Goal: Transaction & Acquisition: Purchase product/service

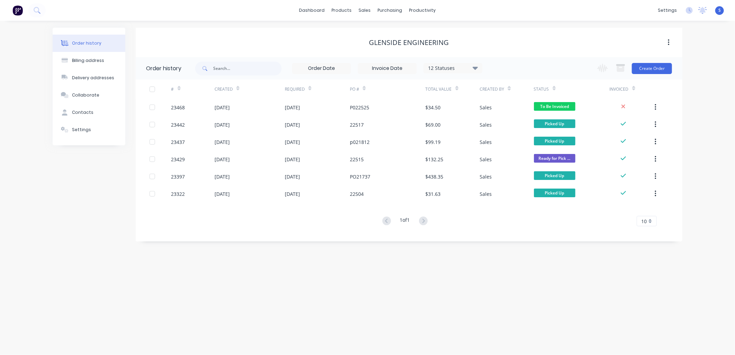
click at [649, 66] on button "Create Order" at bounding box center [652, 68] width 40 height 11
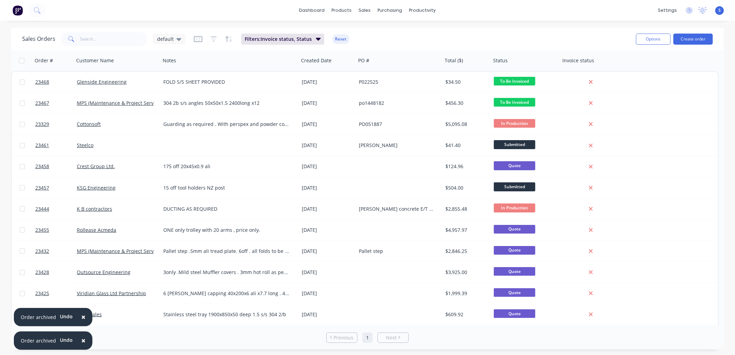
click at [688, 37] on button "Create order" at bounding box center [692, 39] width 39 height 11
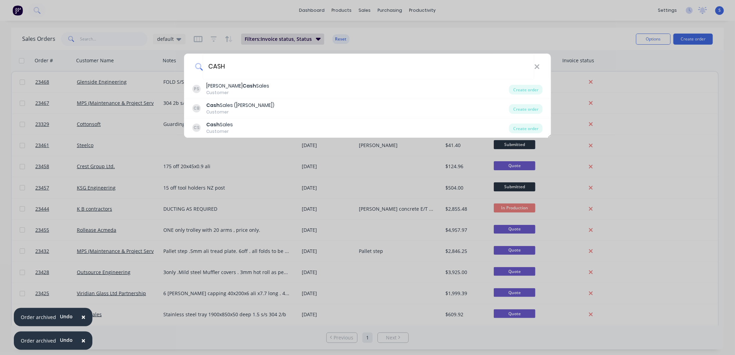
type input "CASH"
click at [238, 124] on div "CS Cash Sales Customer" at bounding box center [350, 127] width 317 height 13
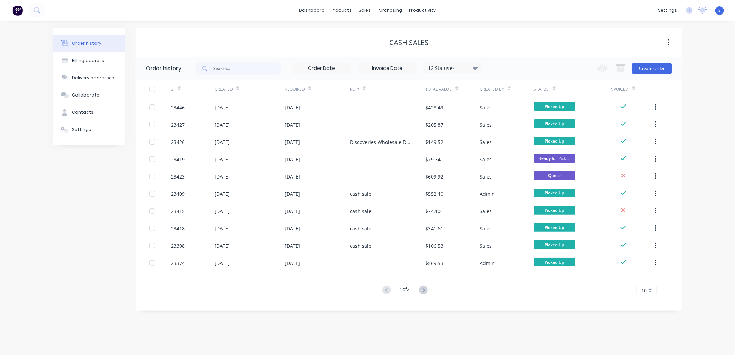
click at [650, 66] on button "Create Order" at bounding box center [652, 68] width 40 height 11
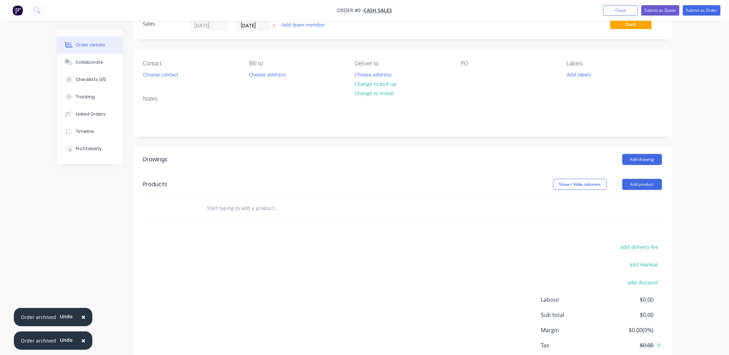
scroll to position [68, 0]
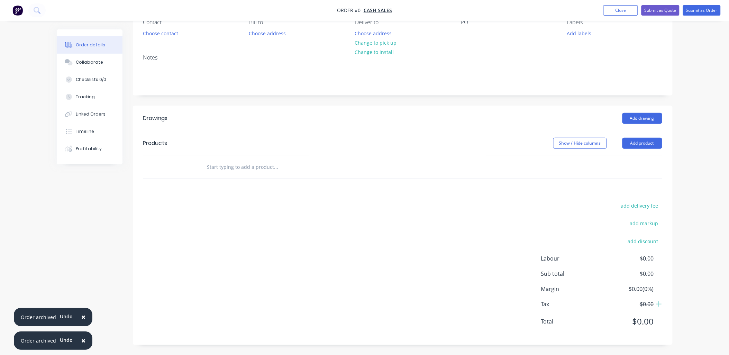
click at [638, 144] on button "Add product" at bounding box center [642, 143] width 40 height 11
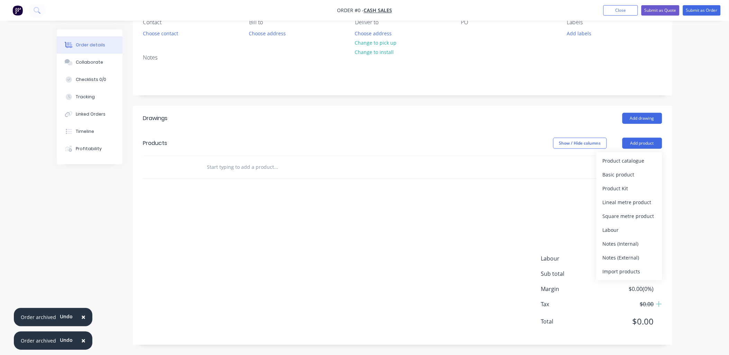
click at [623, 160] on div "Product catalogue" at bounding box center [629, 161] width 53 height 10
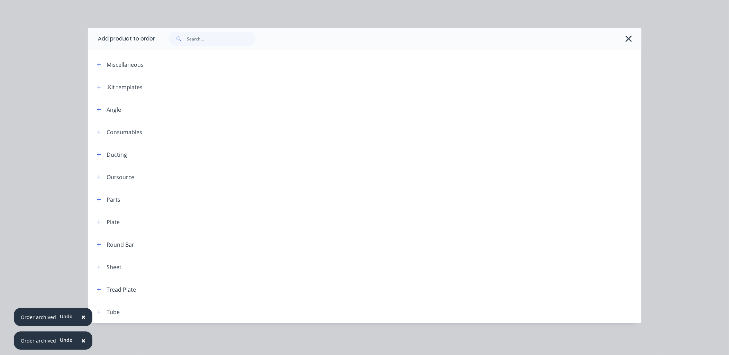
click at [100, 88] on icon "button" at bounding box center [99, 87] width 4 height 5
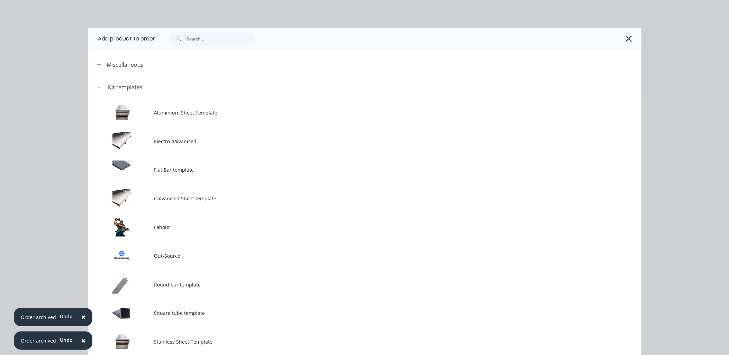
click at [147, 223] on td at bounding box center [121, 227] width 66 height 29
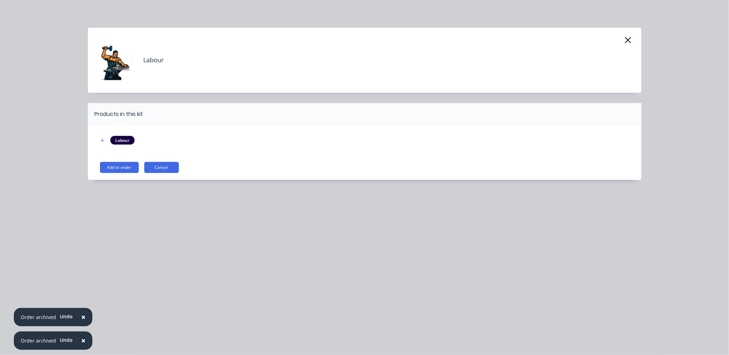
click at [129, 168] on button "Add to order" at bounding box center [119, 167] width 39 height 11
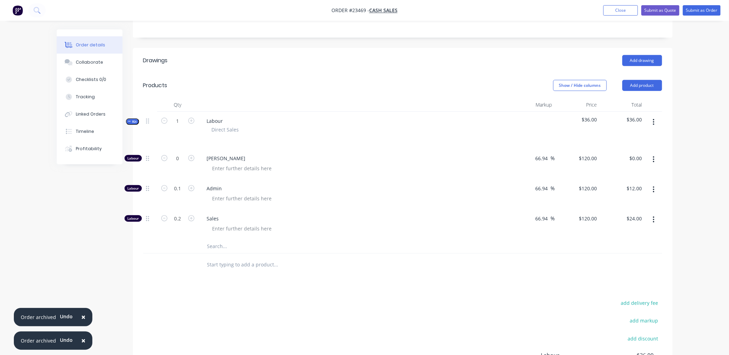
scroll to position [131, 0]
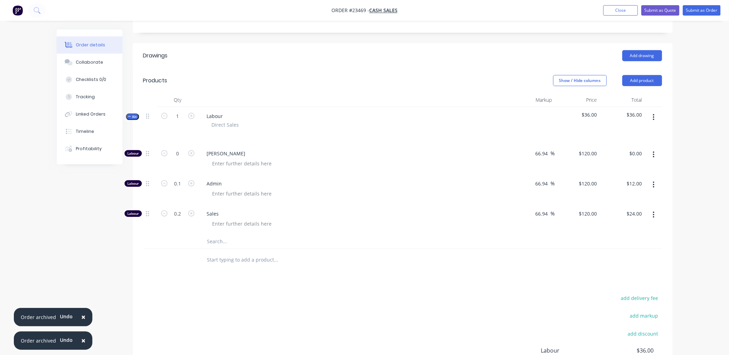
click at [655, 213] on button "button" at bounding box center [654, 215] width 16 height 12
click at [623, 261] on div "Delete" at bounding box center [629, 261] width 53 height 10
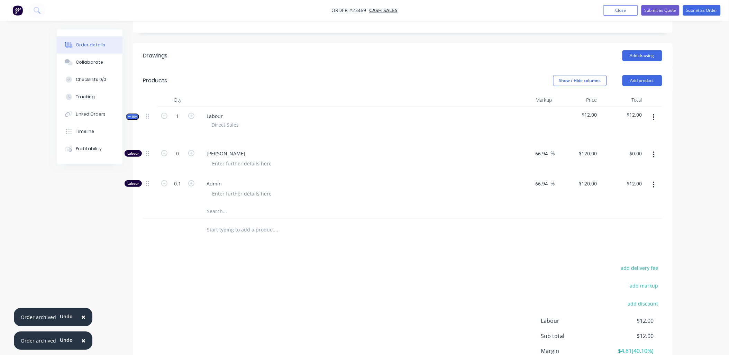
click at [653, 184] on icon "button" at bounding box center [654, 185] width 2 height 8
click at [630, 232] on div "Delete" at bounding box center [629, 231] width 53 height 10
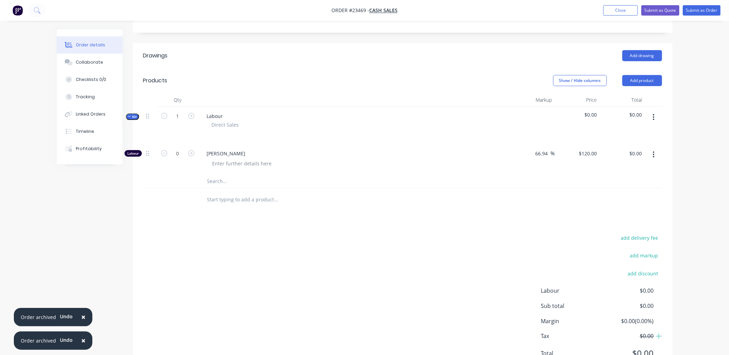
click at [224, 179] on input "text" at bounding box center [276, 181] width 138 height 14
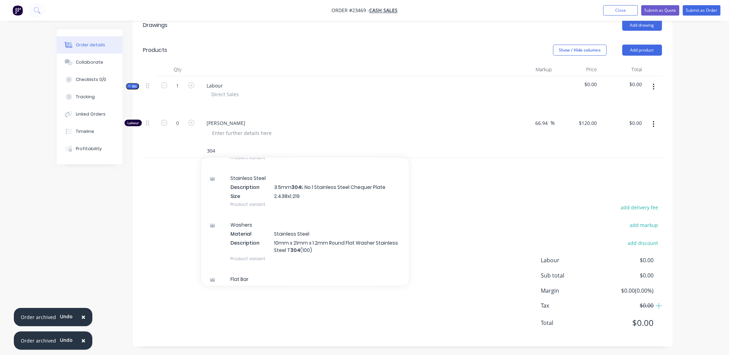
scroll to position [68, 0]
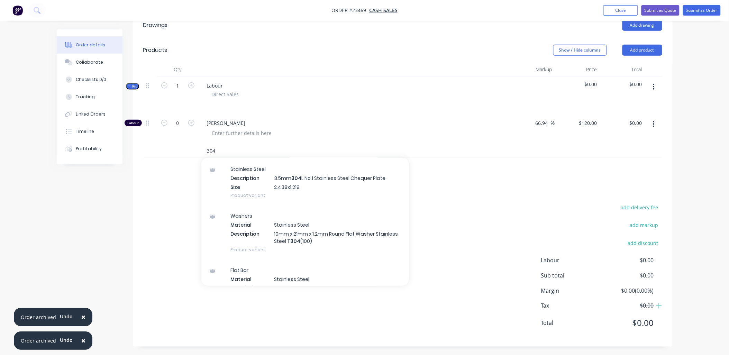
type input "304"
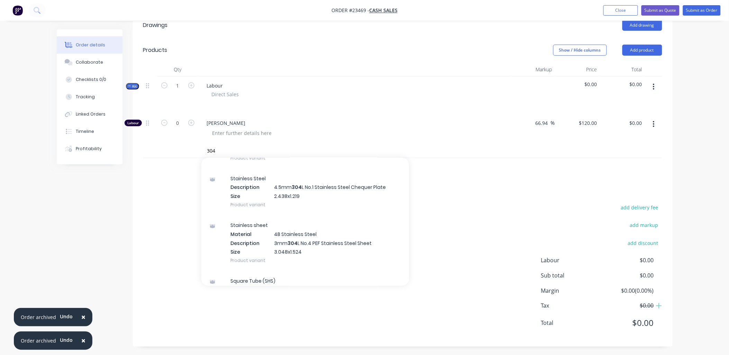
scroll to position [473, 0]
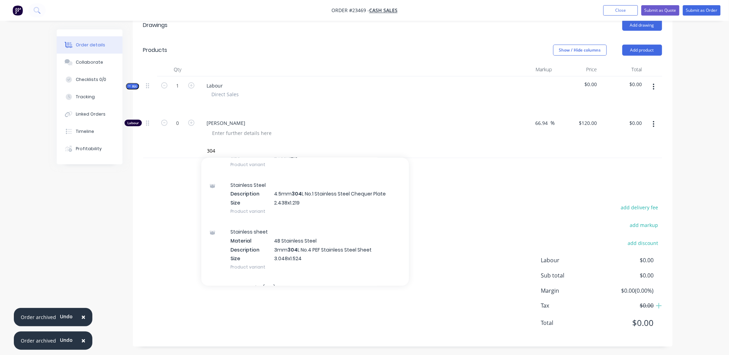
click at [294, 248] on div "Stainless sheet Material 4B Stainless Steel Description 3mm 304 L No.4 PEF Stai…" at bounding box center [305, 250] width 208 height 56
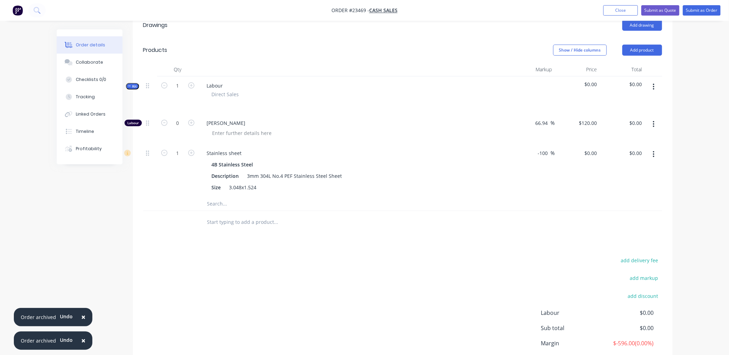
click at [585, 52] on button "Show / Hide columns" at bounding box center [580, 50] width 54 height 11
click at [565, 71] on label "Cost" at bounding box center [562, 73] width 12 height 6
click at [556, 70] on input "Cost" at bounding box center [556, 70] width 0 height 0
click at [566, 91] on label "Discount" at bounding box center [562, 92] width 12 height 6
click at [556, 89] on input "Discount" at bounding box center [556, 89] width 0 height 0
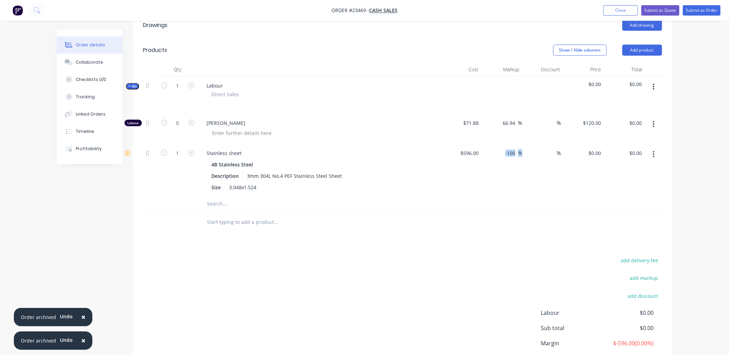
drag, startPoint x: 521, startPoint y: 153, endPoint x: 496, endPoint y: 154, distance: 25.3
click at [496, 154] on div "-100 -100 %" at bounding box center [502, 170] width 41 height 53
drag, startPoint x: 496, startPoint y: 154, endPoint x: 511, endPoint y: 150, distance: 14.9
click at [511, 150] on input "-100" at bounding box center [511, 153] width 13 height 10
click at [517, 154] on input "00" at bounding box center [513, 153] width 9 height 10
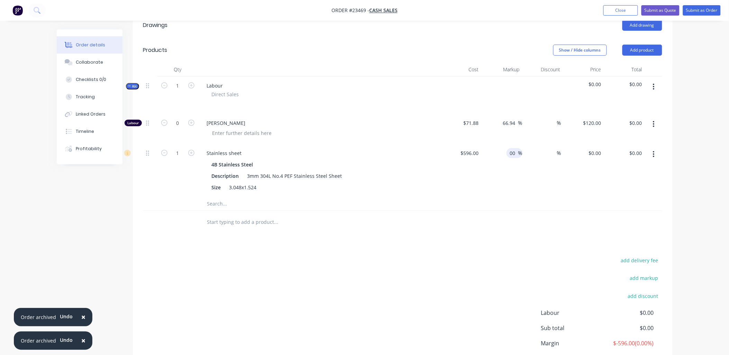
type input "0"
type input "65"
type input "$983.40"
click at [497, 248] on div "Drawings Add drawing Products Show / Hide columns Add product Qty Cost Markup D…" at bounding box center [403, 206] width 540 height 387
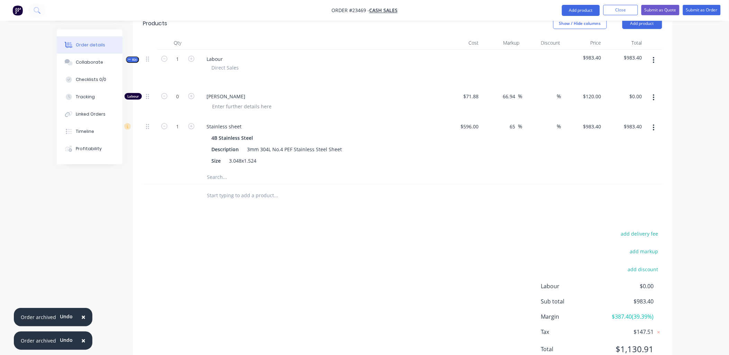
scroll to position [187, 0]
click at [655, 129] on button "button" at bounding box center [654, 128] width 16 height 12
click at [621, 174] on div "Delete" at bounding box center [629, 175] width 53 height 10
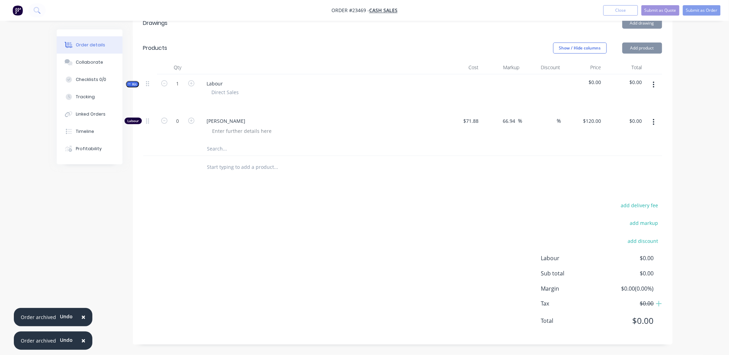
scroll to position [163, 0]
click at [210, 147] on input "text" at bounding box center [276, 149] width 138 height 14
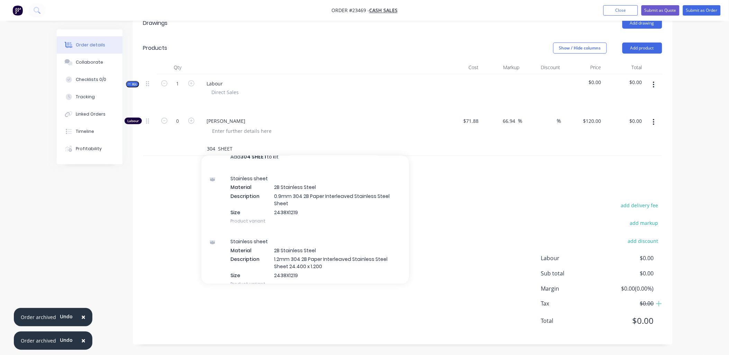
scroll to position [0, 0]
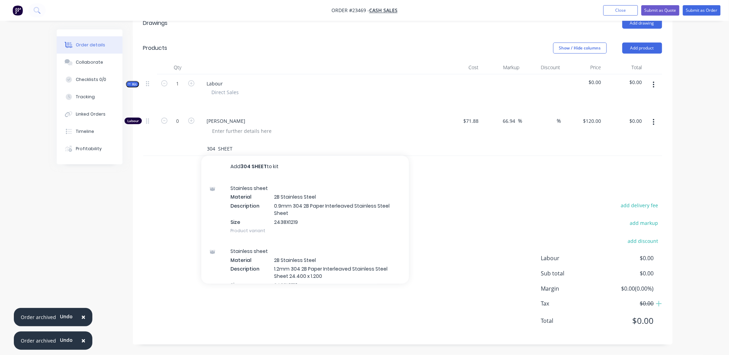
click at [246, 147] on input "304 SHEET" at bounding box center [276, 149] width 138 height 14
type input "3"
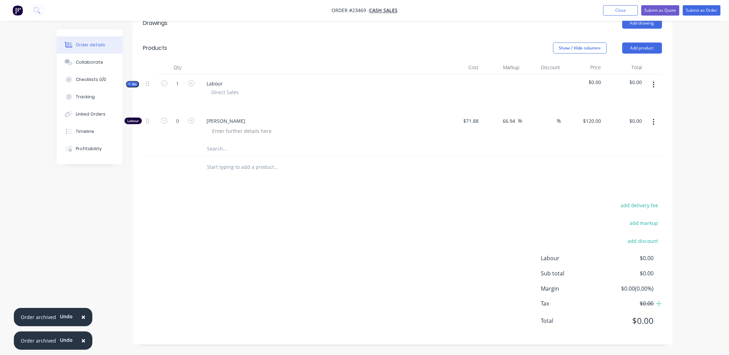
click at [244, 166] on input "text" at bounding box center [276, 167] width 138 height 14
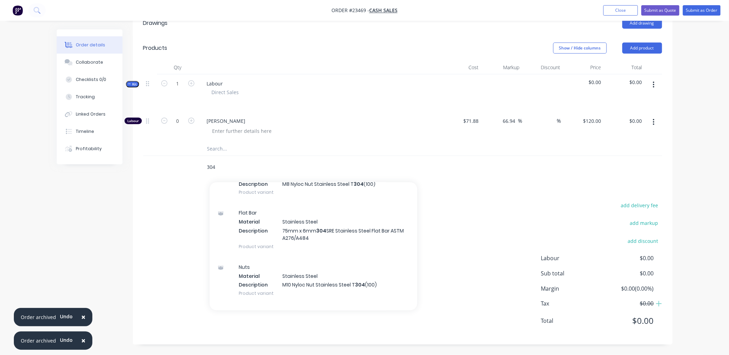
scroll to position [1225, 0]
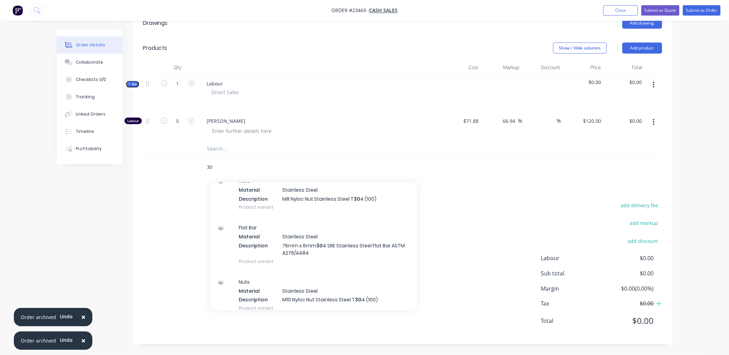
type input "3"
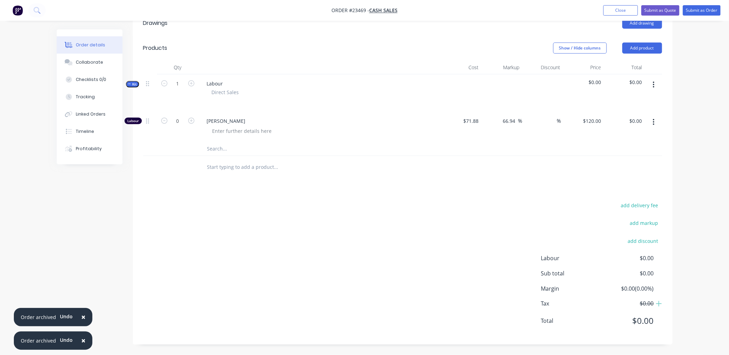
click at [232, 150] on input "text" at bounding box center [276, 149] width 138 height 14
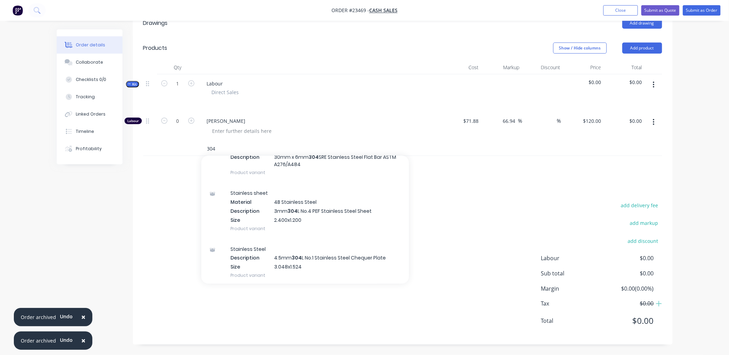
scroll to position [768, 0]
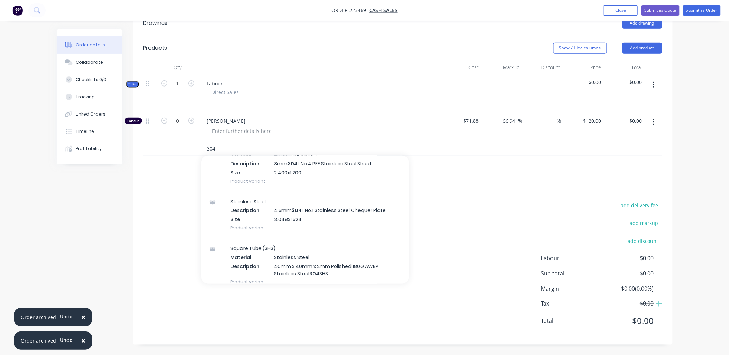
type input "304"
click at [298, 164] on div "Stainless sheet Material 4B Stainless Steel Description 3mm 304 L No.4 PEF Stai…" at bounding box center [305, 164] width 208 height 56
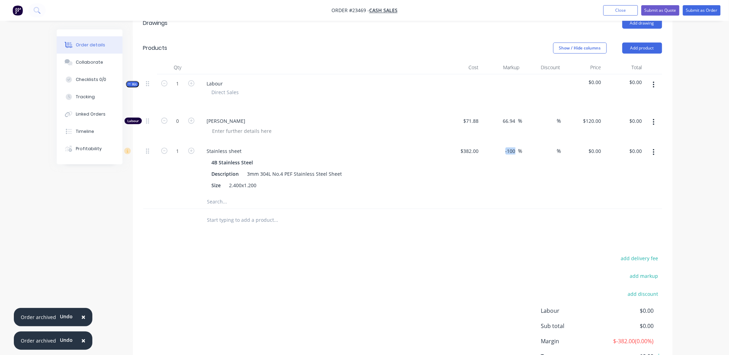
drag, startPoint x: 518, startPoint y: 152, endPoint x: 504, endPoint y: 153, distance: 14.2
click at [504, 153] on div "-100 -100 %" at bounding box center [512, 151] width 20 height 10
drag, startPoint x: 517, startPoint y: 150, endPoint x: 494, endPoint y: 176, distance: 34.6
click at [497, 159] on div "-100 -100 %" at bounding box center [502, 168] width 41 height 53
type input "65"
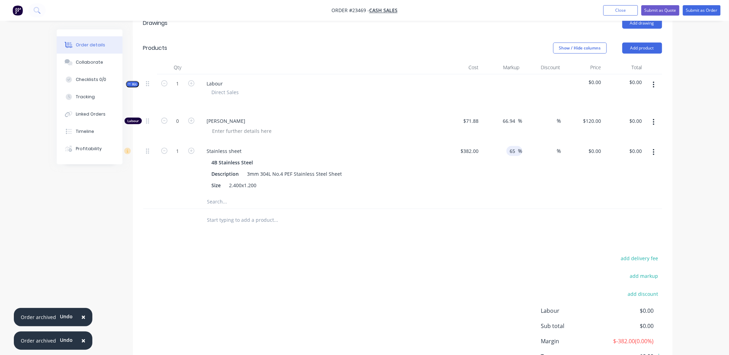
type input "$630.30"
click at [477, 255] on div "add delivery fee add markup add discount Labour $0.00 Sub total $0.00 Margin $-…" at bounding box center [402, 321] width 519 height 134
click at [192, 151] on icon "button" at bounding box center [191, 151] width 6 height 6
type input "2"
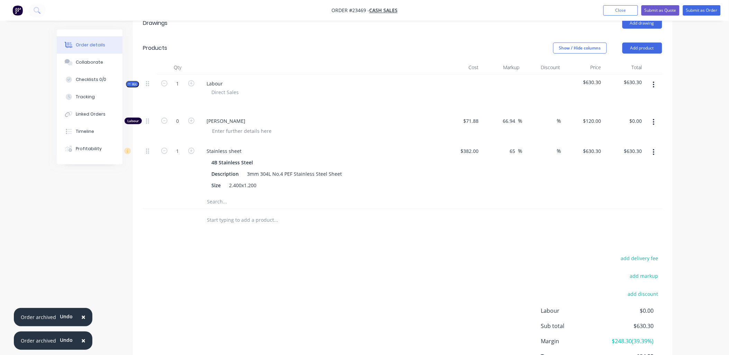
type input "$1,260.60"
click at [192, 151] on icon "button" at bounding box center [191, 151] width 6 height 6
type input "3"
type input "$1,890.90"
click at [192, 151] on icon "button" at bounding box center [191, 151] width 6 height 6
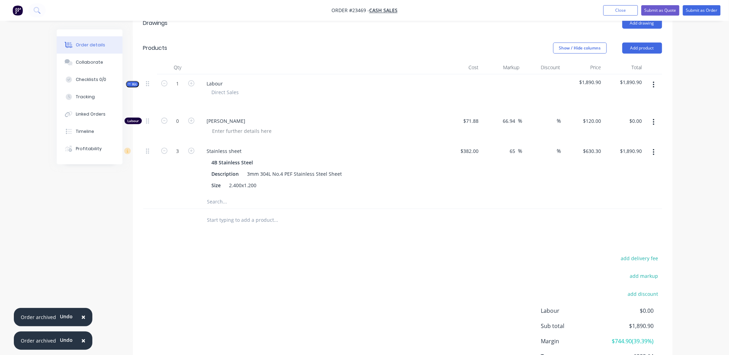
type input "4"
type input "$2,521.20"
click at [192, 82] on icon "button" at bounding box center [191, 83] width 6 height 6
type input "2"
type input "8"
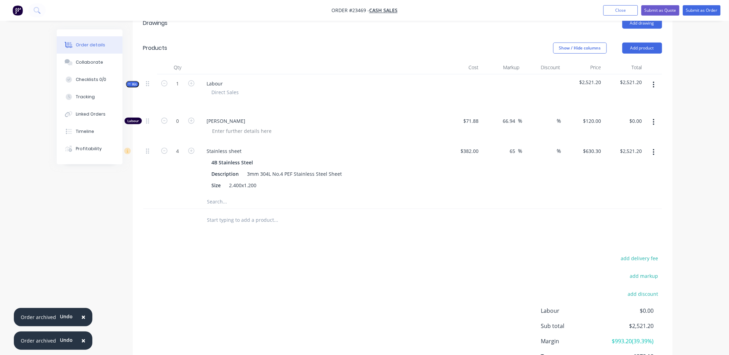
type input "$5,042.40"
click at [192, 82] on icon "button" at bounding box center [191, 83] width 6 height 6
type input "3"
type input "12"
type input "$7,563.60"
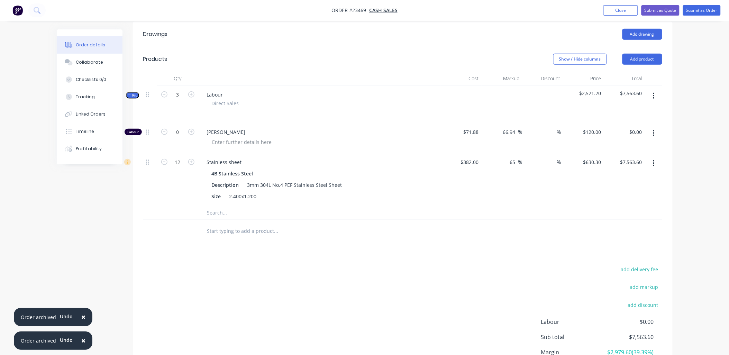
scroll to position [155, 0]
click at [163, 157] on icon "button" at bounding box center [164, 159] width 6 height 6
type input "11"
type input "$6,933.30"
click at [163, 157] on icon "button" at bounding box center [164, 159] width 6 height 6
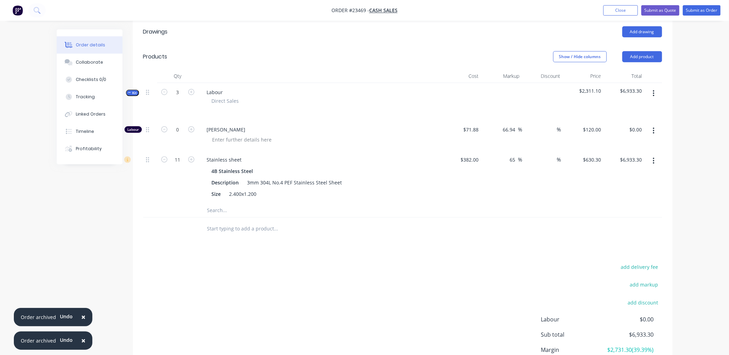
type input "10"
type input "$6,303.00"
click at [163, 157] on icon "button" at bounding box center [164, 159] width 6 height 6
type input "9"
type input "$5,672.70"
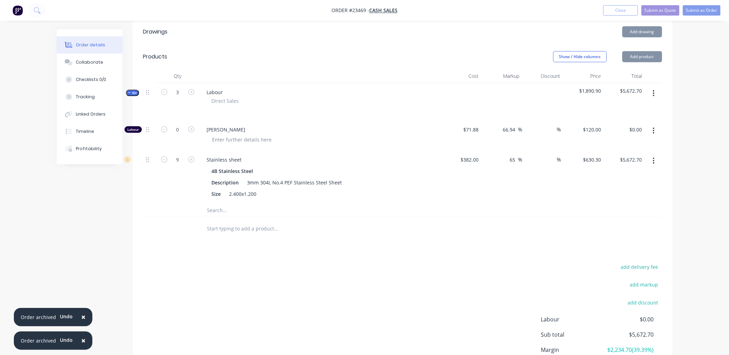
click at [163, 157] on icon "button" at bounding box center [164, 159] width 6 height 6
type input "8"
type input "$5,042.40"
click at [163, 157] on icon "button" at bounding box center [164, 159] width 6 height 6
type input "7"
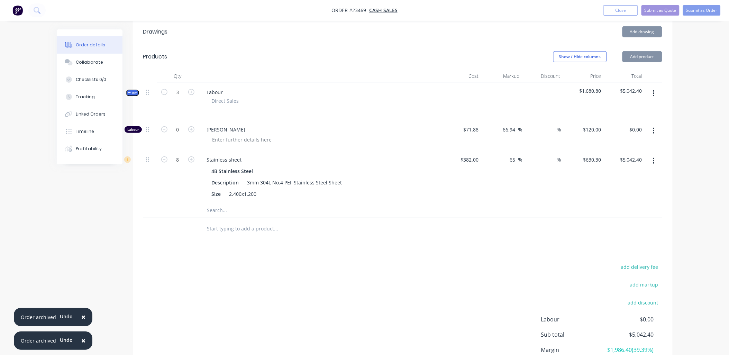
type input "$4,412.10"
click at [163, 157] on icon "button" at bounding box center [164, 159] width 6 height 6
type input "6"
type input "$3,781.80"
click at [163, 157] on icon "button" at bounding box center [164, 159] width 6 height 6
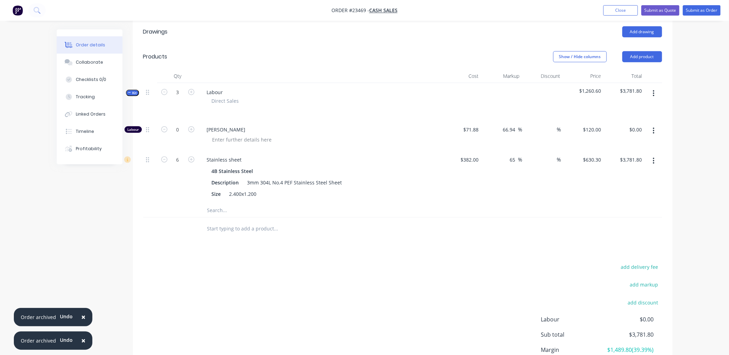
type input "5"
type input "$3,151.50"
click at [163, 157] on icon "button" at bounding box center [164, 159] width 6 height 6
type input "4"
type input "$2,521.20"
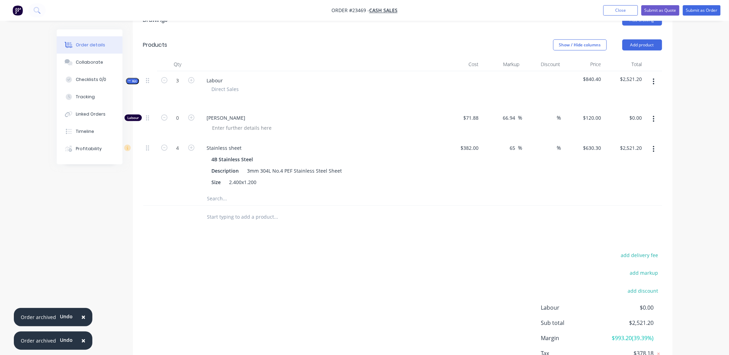
scroll to position [162, 0]
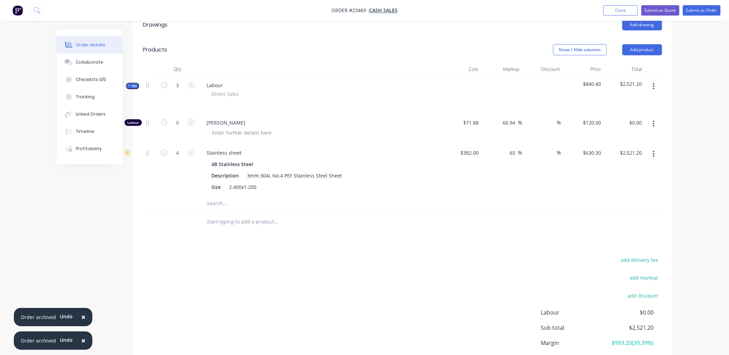
click at [162, 84] on icon "button" at bounding box center [164, 85] width 6 height 6
type input "2"
type input "2.6666"
type input "$1,680.76"
click at [164, 86] on icon "button" at bounding box center [164, 85] width 6 height 6
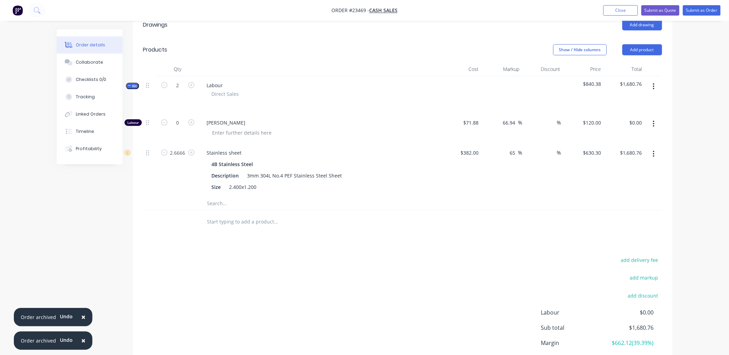
type input "1"
type input "1.3333"
type input "$840.38"
click at [164, 86] on icon "button" at bounding box center [164, 85] width 6 height 6
click at [164, 84] on icon "button" at bounding box center [164, 85] width 6 height 6
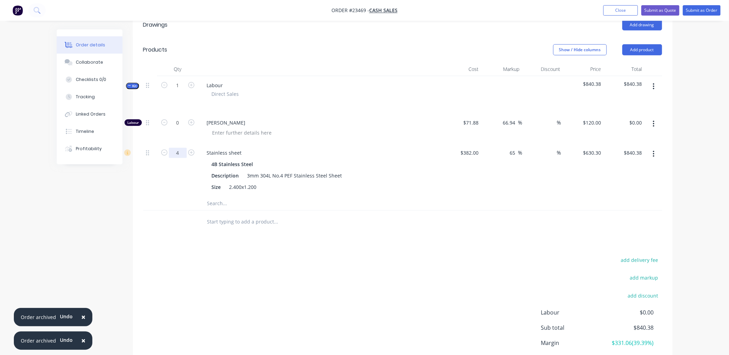
type input "4"
type input "$2,521.20"
click at [264, 269] on div "add delivery fee add markup add discount Labour $0.00 Sub total $2,521.20 Margi…" at bounding box center [402, 322] width 519 height 134
click at [191, 123] on icon "button" at bounding box center [191, 122] width 6 height 6
type input "1"
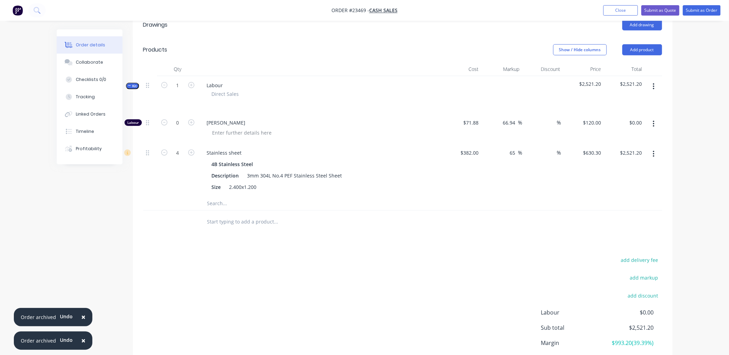
type input "$120.00"
click at [191, 123] on icon "button" at bounding box center [191, 122] width 6 height 6
type input "2"
type input "$240.00"
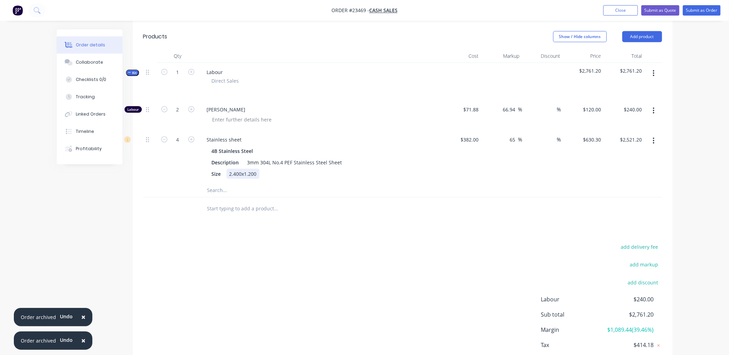
scroll to position [174, 0]
drag, startPoint x: 241, startPoint y: 170, endPoint x: 223, endPoint y: 176, distance: 19.2
click at [223, 176] on div "Size 2.400x1.200" at bounding box center [318, 174] width 219 height 10
click at [293, 238] on div "Drawings Add drawing Products Show / Hide columns Add product Qty Cost Markup D…" at bounding box center [403, 193] width 540 height 387
type input "$455.00"
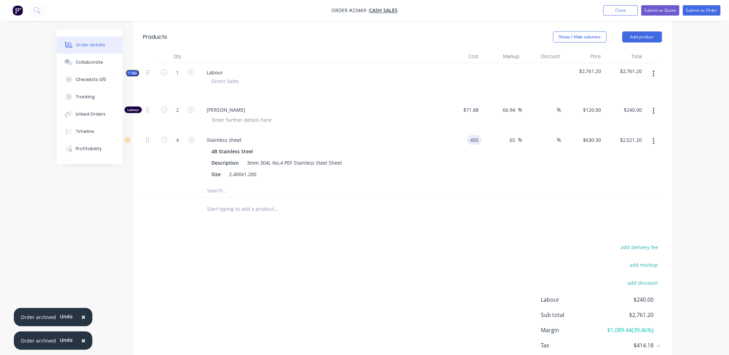
type input "$750.75"
type input "$3,003.00"
click at [399, 246] on div "add delivery fee add markup add discount Labour $240.00 Sub total $2,761.20 Mar…" at bounding box center [402, 310] width 519 height 134
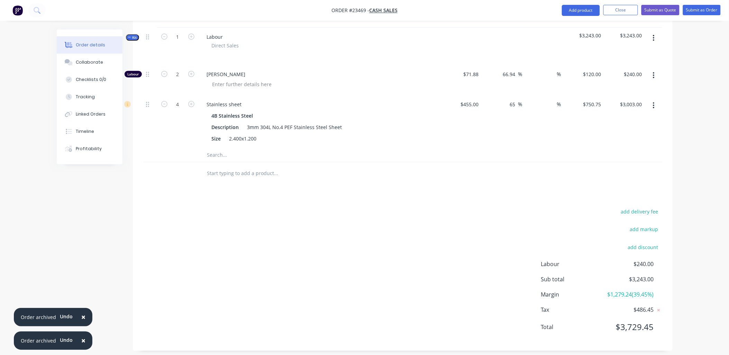
scroll to position [216, 0]
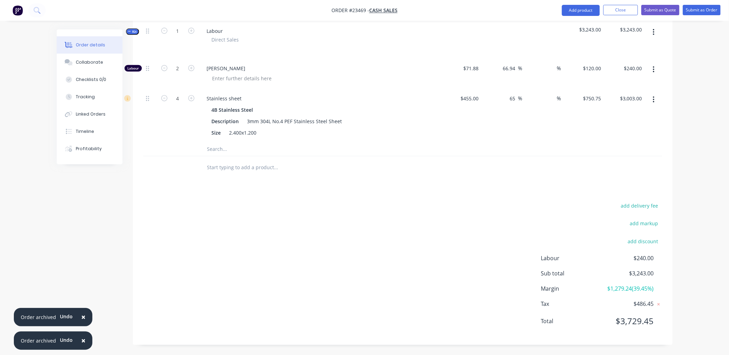
click at [165, 98] on icon "button" at bounding box center [164, 98] width 6 height 6
type input "3"
type input "$2,252.25"
click at [165, 98] on icon "button" at bounding box center [164, 98] width 6 height 6
type input "2"
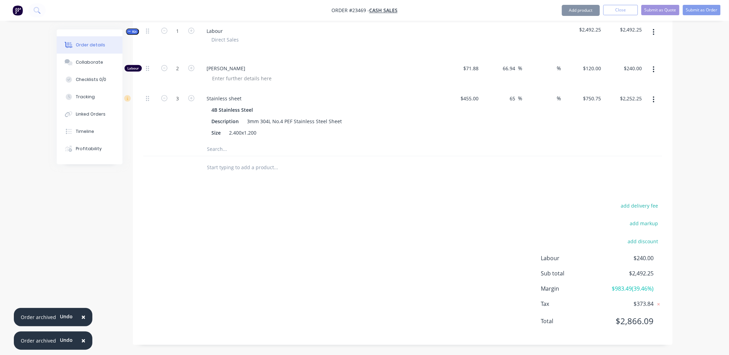
type input "$1,501.50"
click at [179, 66] on input "2" at bounding box center [178, 68] width 18 height 10
type input "2.5"
type input "$300.00"
click at [252, 264] on div "add delivery fee add markup add discount Labour $240.00 Sub total $1,741.50 Mar…" at bounding box center [402, 268] width 519 height 134
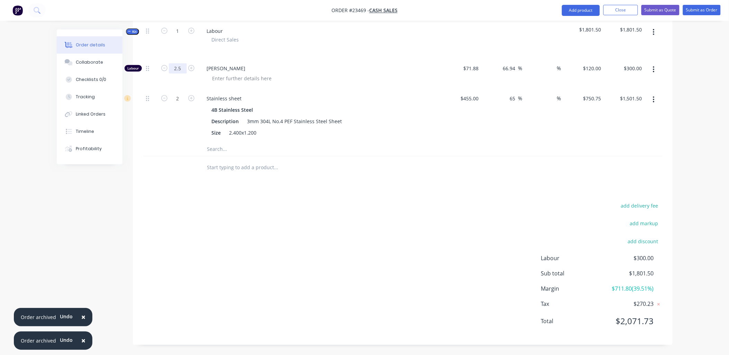
click at [186, 70] on input "2.5" at bounding box center [178, 68] width 18 height 10
type input "3"
type input "$360.00"
click at [311, 206] on div "add delivery fee add markup add discount Labour $360.00 Sub total $1,861.50 Mar…" at bounding box center [402, 268] width 519 height 134
click at [656, 101] on button "button" at bounding box center [654, 99] width 16 height 12
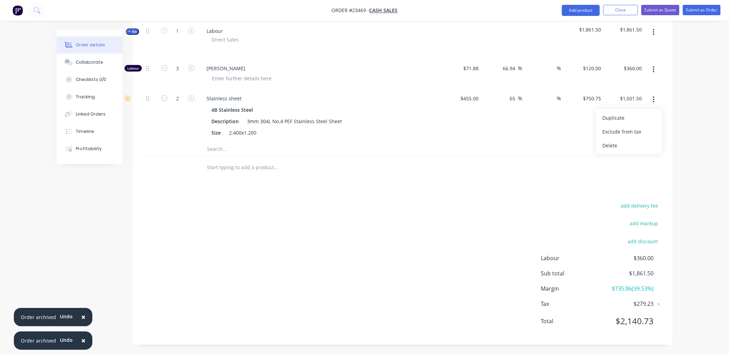
click at [619, 145] on div "Delete" at bounding box center [629, 145] width 53 height 10
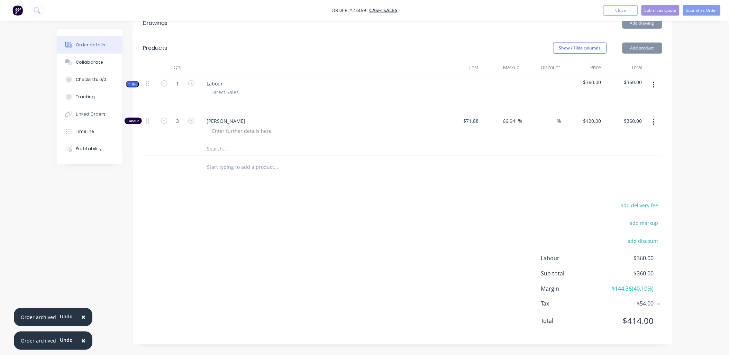
scroll to position [163, 0]
click at [228, 148] on input "text" at bounding box center [276, 149] width 138 height 14
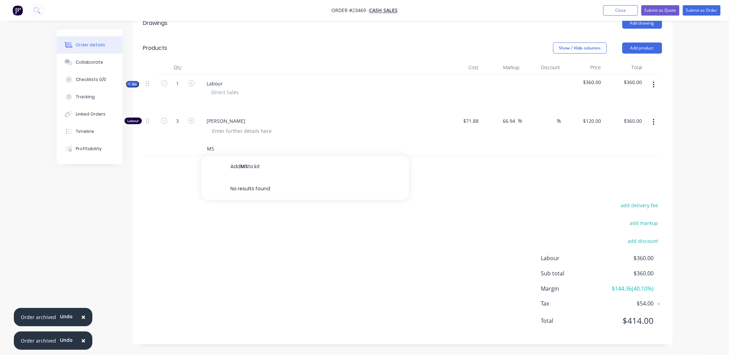
type input "M"
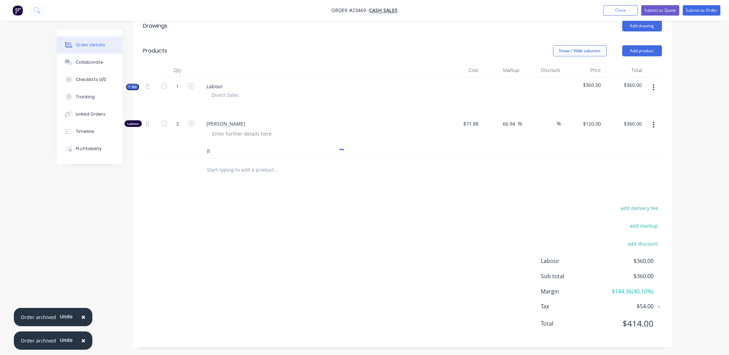
type input "f"
type input "cold rolled"
click at [248, 190] on div "Steel sheet Product" at bounding box center [305, 196] width 208 height 31
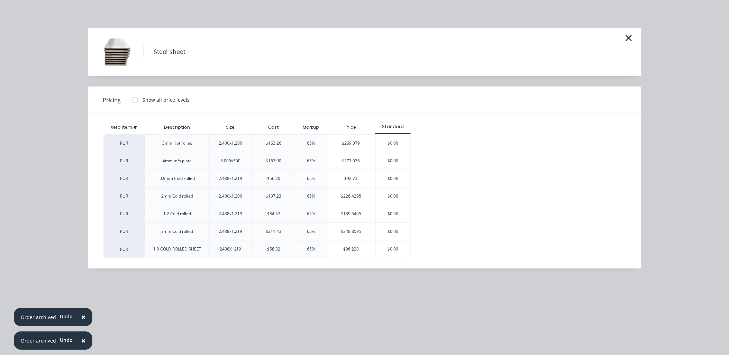
click at [628, 37] on icon "button" at bounding box center [628, 38] width 6 height 6
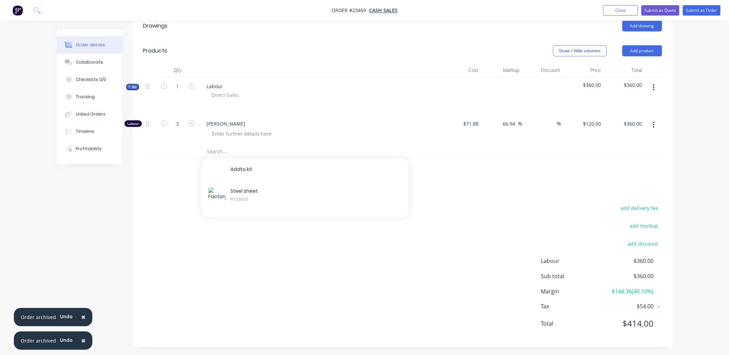
click at [246, 190] on div "S t e e l s h e e t Product" at bounding box center [305, 196] width 208 height 31
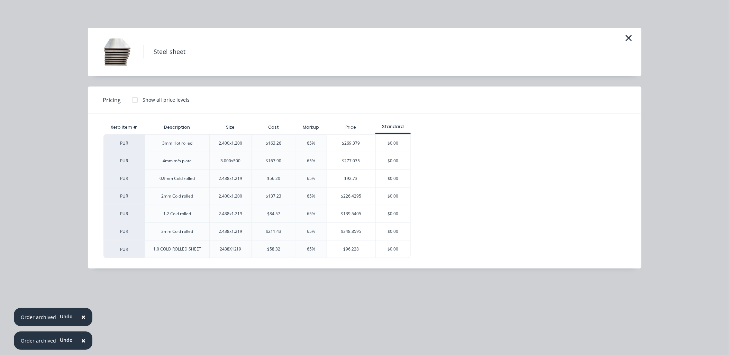
click at [351, 232] on div "$348.8595" at bounding box center [351, 231] width 48 height 17
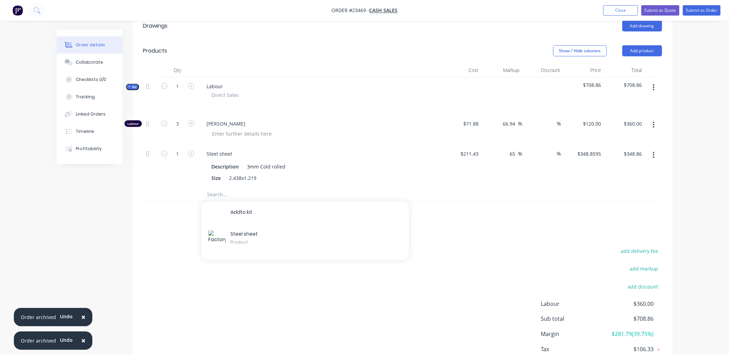
click at [193, 153] on icon "button" at bounding box center [191, 153] width 6 height 6
type input "2"
type input "$697.72"
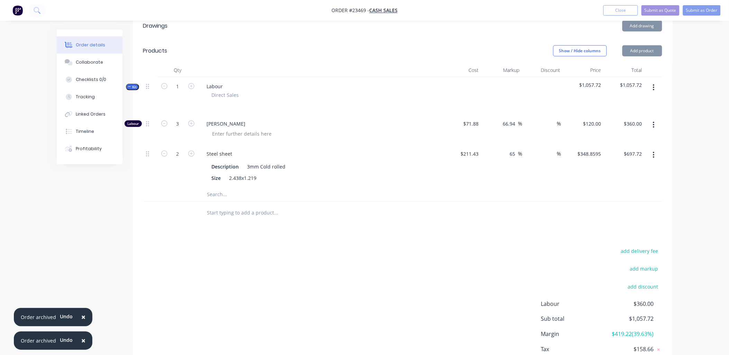
click at [193, 153] on icon "button" at bounding box center [191, 153] width 6 height 6
type input "3"
type input "$1,046.58"
click at [193, 153] on icon "button" at bounding box center [191, 153] width 6 height 6
type input "4"
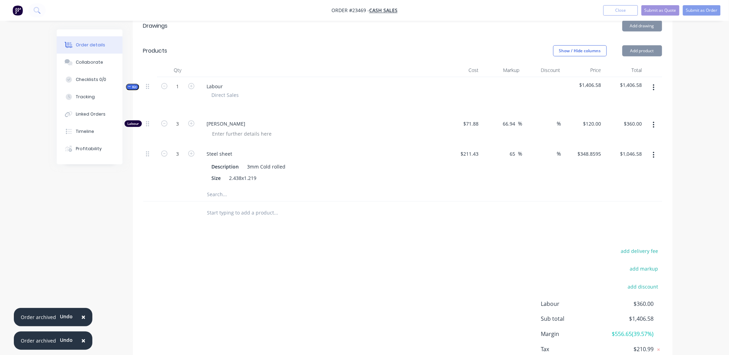
type input "$1,395.44"
click at [166, 126] on icon "button" at bounding box center [164, 123] width 6 height 6
type input "2"
type input "$240.00"
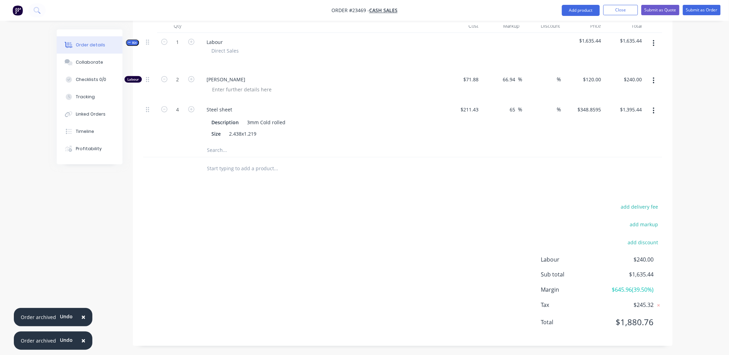
scroll to position [206, 0]
drag, startPoint x: 479, startPoint y: 108, endPoint x: 451, endPoint y: 108, distance: 28.0
click at [451, 108] on div "211.43 211.43" at bounding box center [461, 120] width 41 height 43
type input "265211.43"
click at [480, 108] on input "265211.43" at bounding box center [468, 108] width 27 height 10
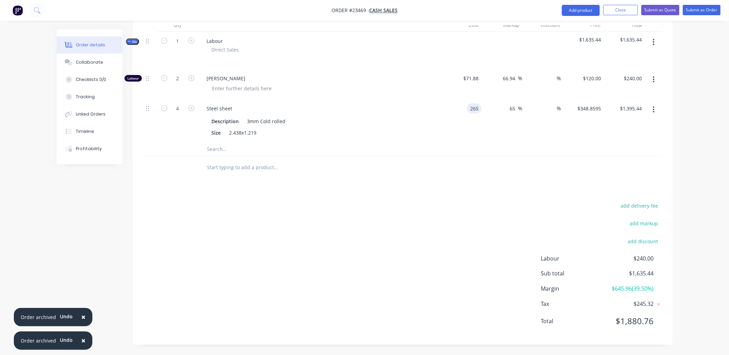
type input "$265.00"
type input "$437.25"
type input "$1,749.00"
click at [393, 230] on div "add delivery fee add markup add discount Labour $240.00 Sub total $1,635.44 Mar…" at bounding box center [402, 268] width 519 height 134
click at [163, 109] on icon "button" at bounding box center [164, 108] width 6 height 6
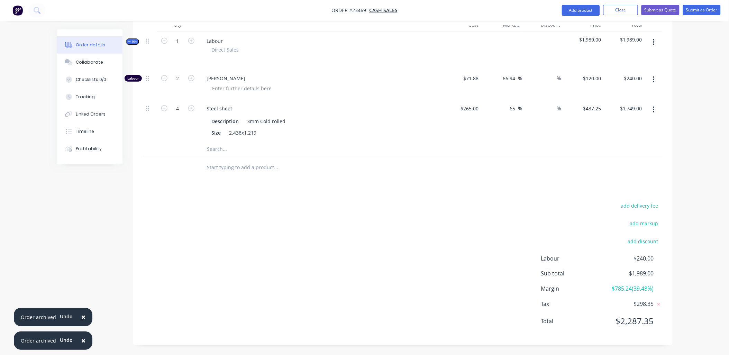
type input "3"
type input "$1,311.75"
click at [163, 109] on icon "button" at bounding box center [164, 108] width 6 height 6
type input "2"
type input "$874.50"
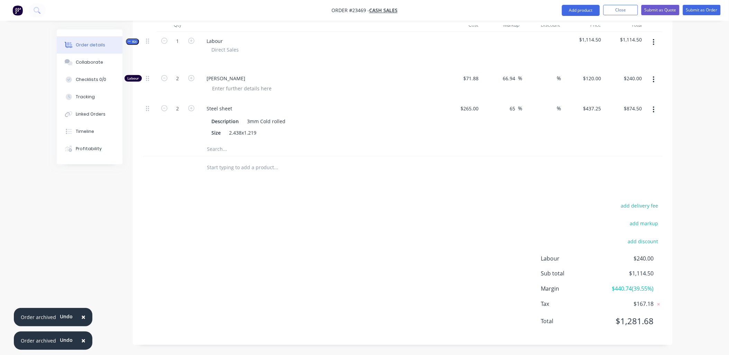
click at [192, 78] on icon "button" at bounding box center [191, 78] width 6 height 6
type input "3"
type input "$360.00"
type input "265"
drag, startPoint x: 480, startPoint y: 107, endPoint x: 447, endPoint y: 126, distance: 37.9
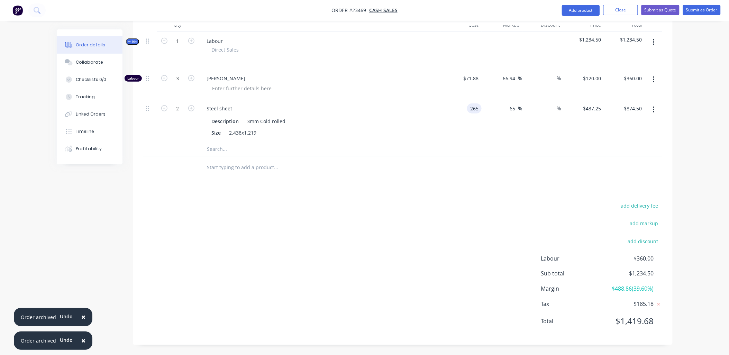
click at [457, 116] on div "265 265" at bounding box center [461, 120] width 41 height 43
click at [481, 108] on input "265" at bounding box center [476, 108] width 12 height 10
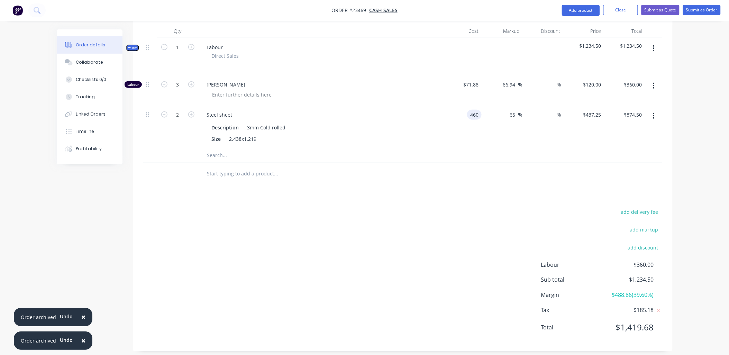
scroll to position [192, 0]
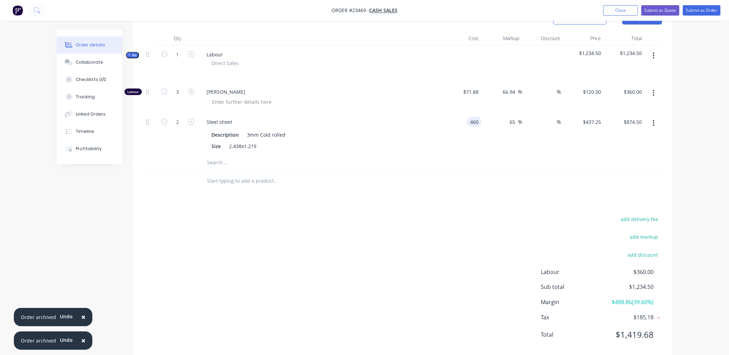
type input "$460.00"
type input "$759.00"
type input "$1,518.00"
click at [398, 255] on div "add delivery fee add markup add discount Labour $360.00 Sub total $1,234.50 Mar…" at bounding box center [402, 281] width 519 height 134
